Goal: Information Seeking & Learning: Find specific fact

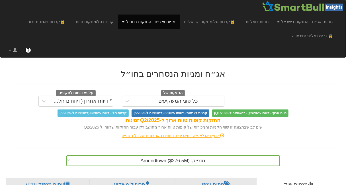
scroll to position [123, 0]
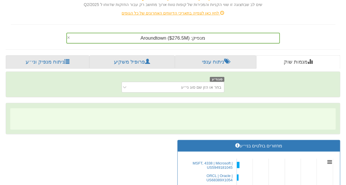
click at [176, 37] on span "מנפיק: ‎Aroundtown ‎($276.5M)‏" at bounding box center [173, 37] width 65 height 5
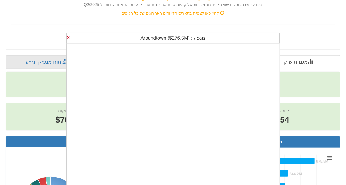
scroll to position [0, 5546]
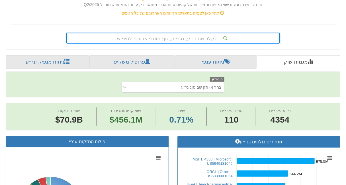
click at [174, 38] on div "הקלד שם ני״ע, מנפיק, גוף מוסדי או ענף לחיפוש..." at bounding box center [173, 38] width 213 height 10
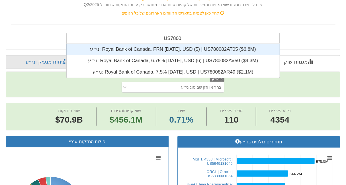
scroll to position [4, 0]
type input "US780082AT"
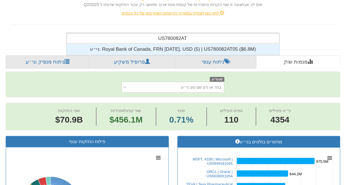
click at [171, 50] on div "ני״ע: ‎Royal Bank of Canada, FRN [DATE], USD (5) | US780082AT05 ‎($6.8M)‏" at bounding box center [172, 49] width 213 height 11
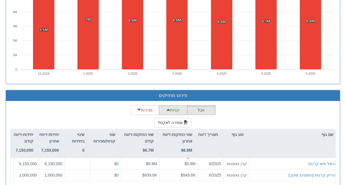
scroll to position [528, 0]
